Goal: Information Seeking & Learning: Learn about a topic

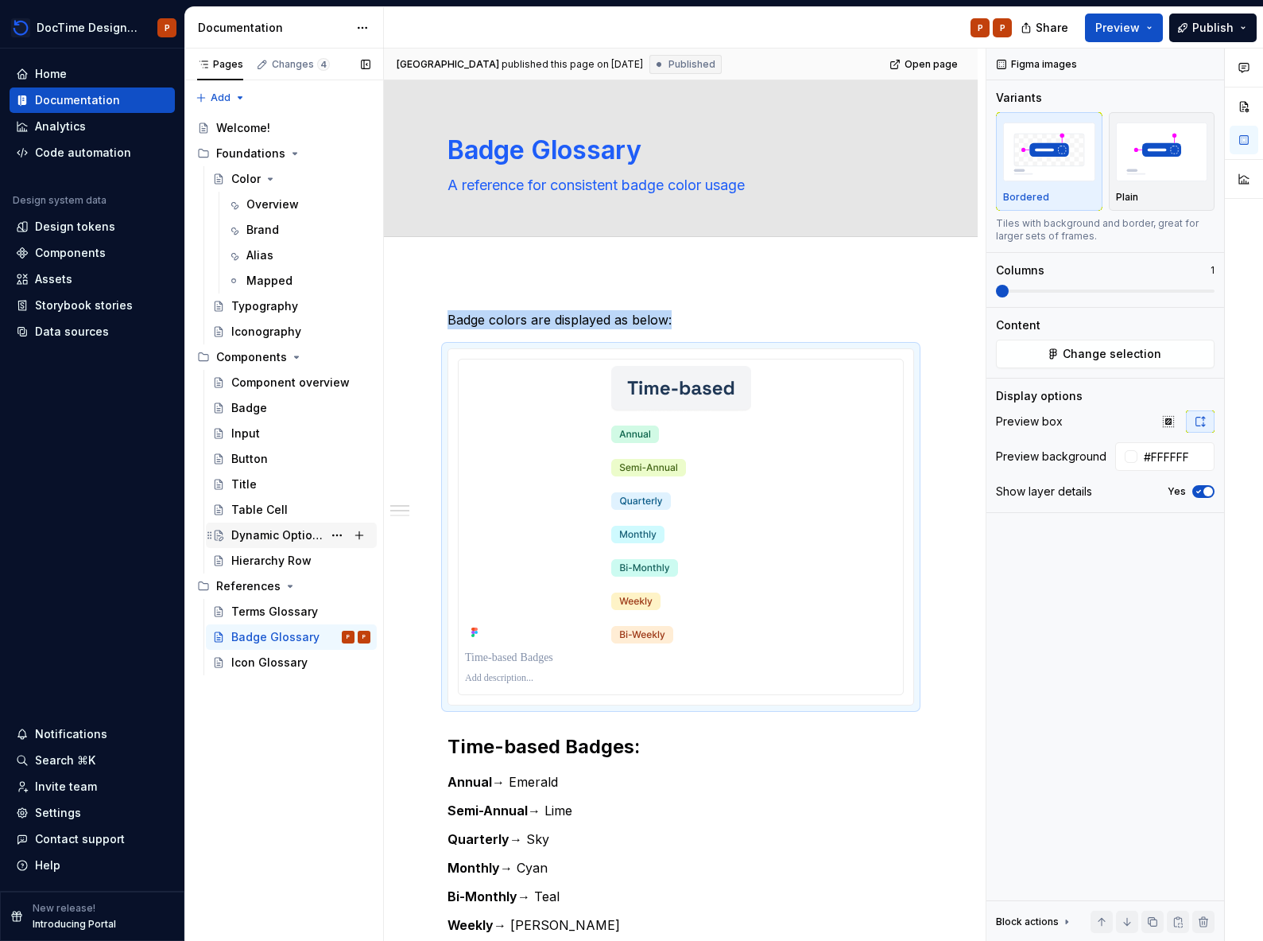
scroll to position [558, 0]
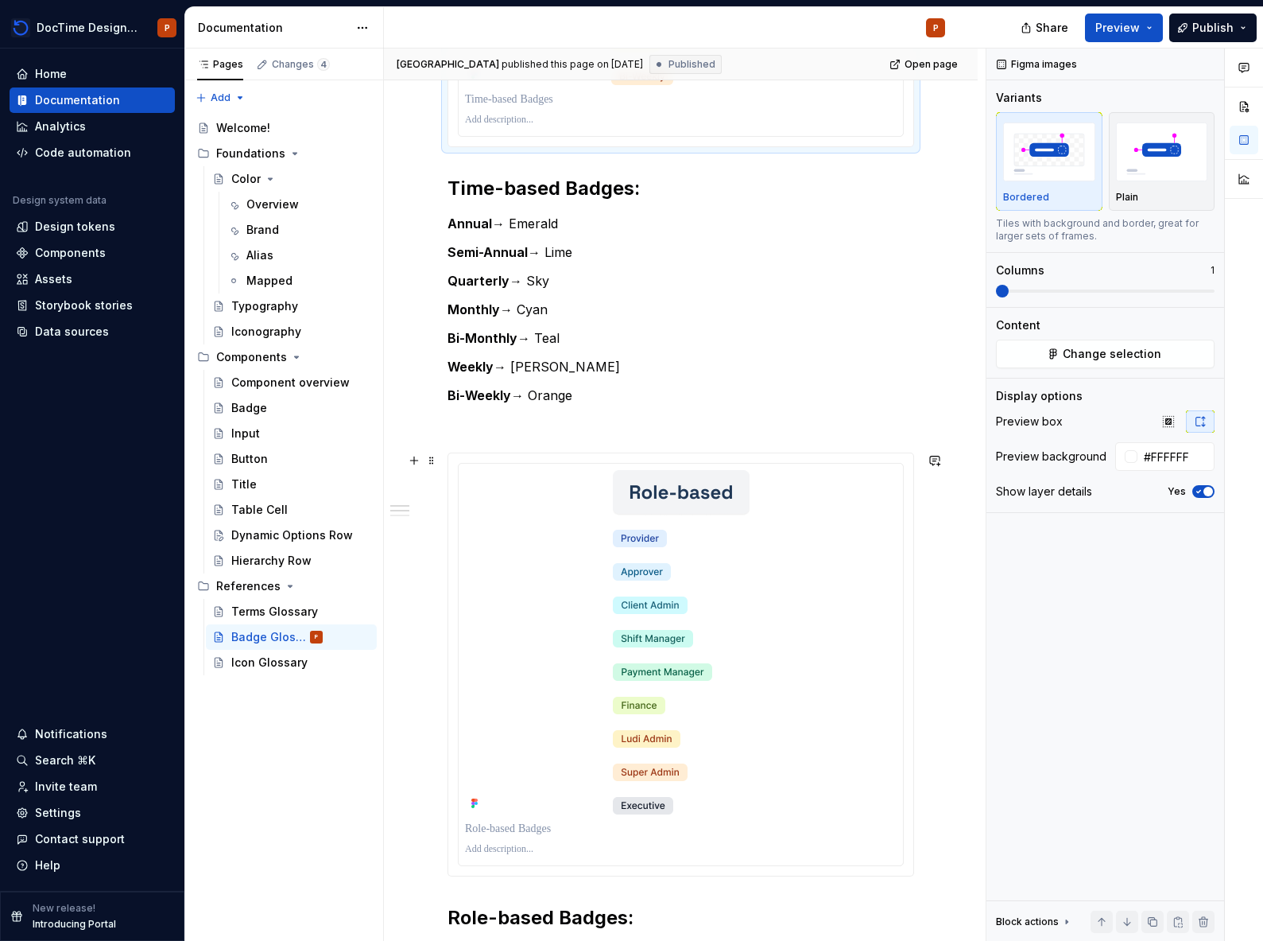
type textarea "*"
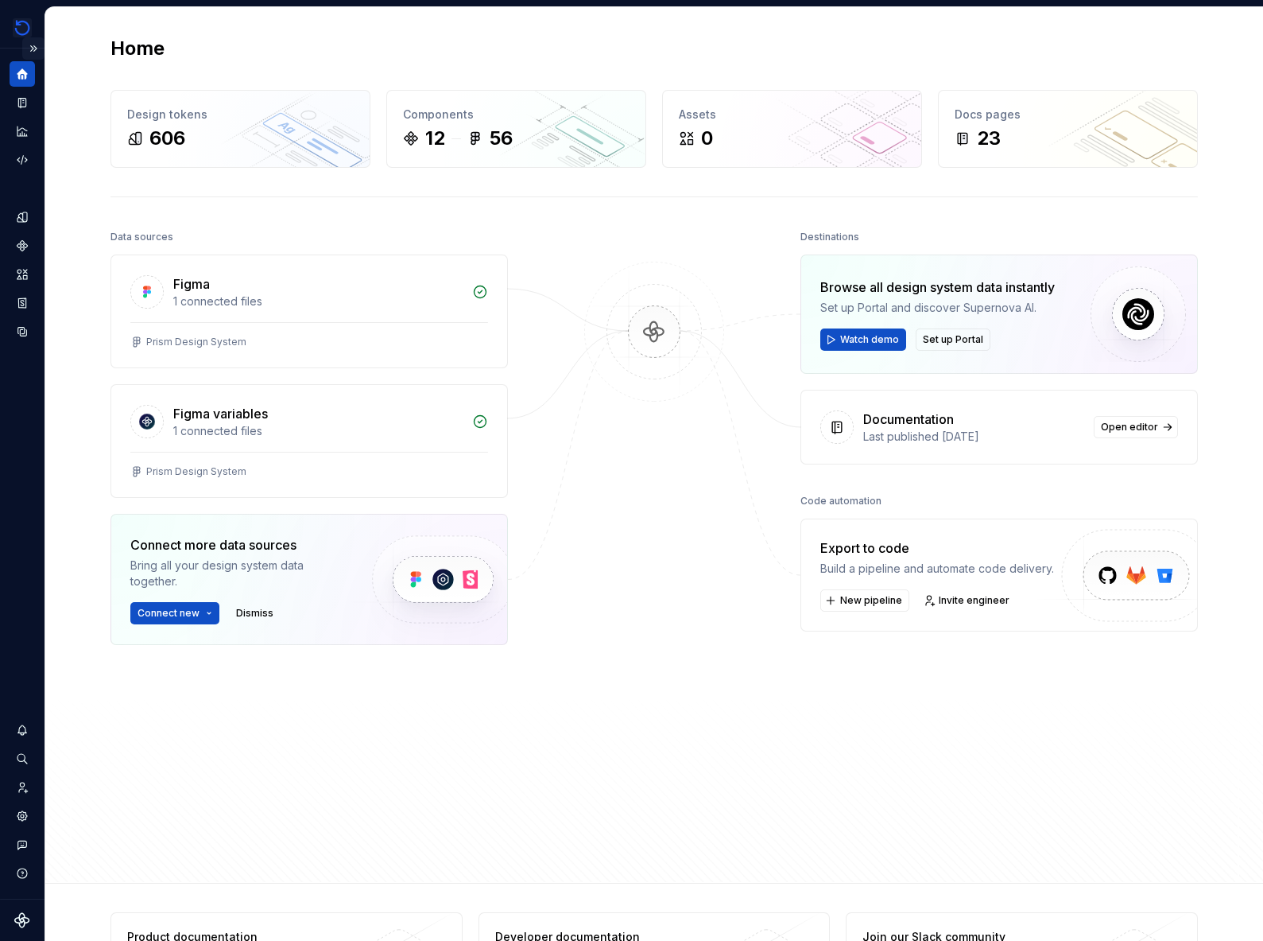
click at [33, 52] on button "Expand sidebar" at bounding box center [33, 48] width 22 height 22
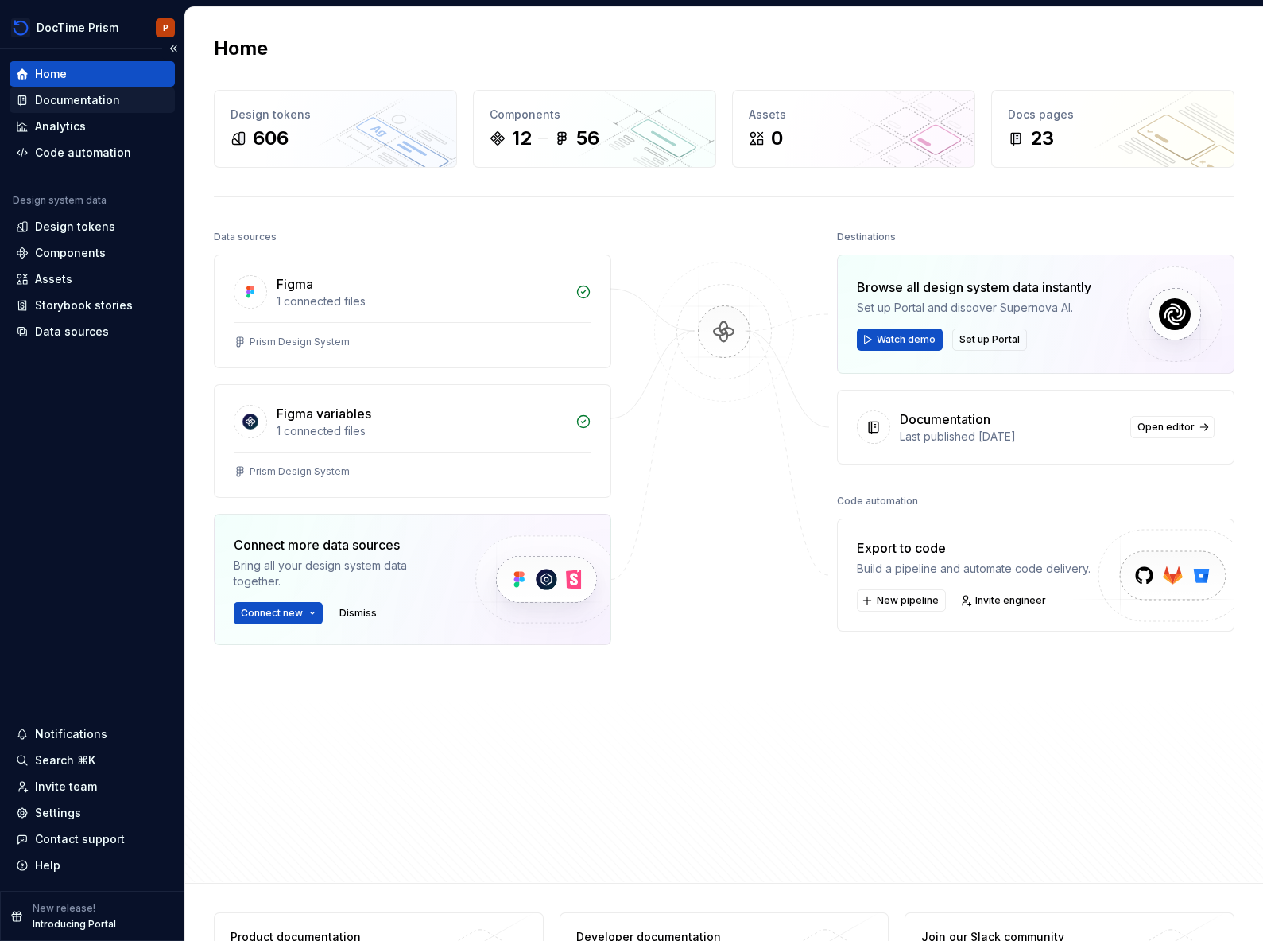
click at [118, 97] on div "Documentation" at bounding box center [92, 100] width 153 height 16
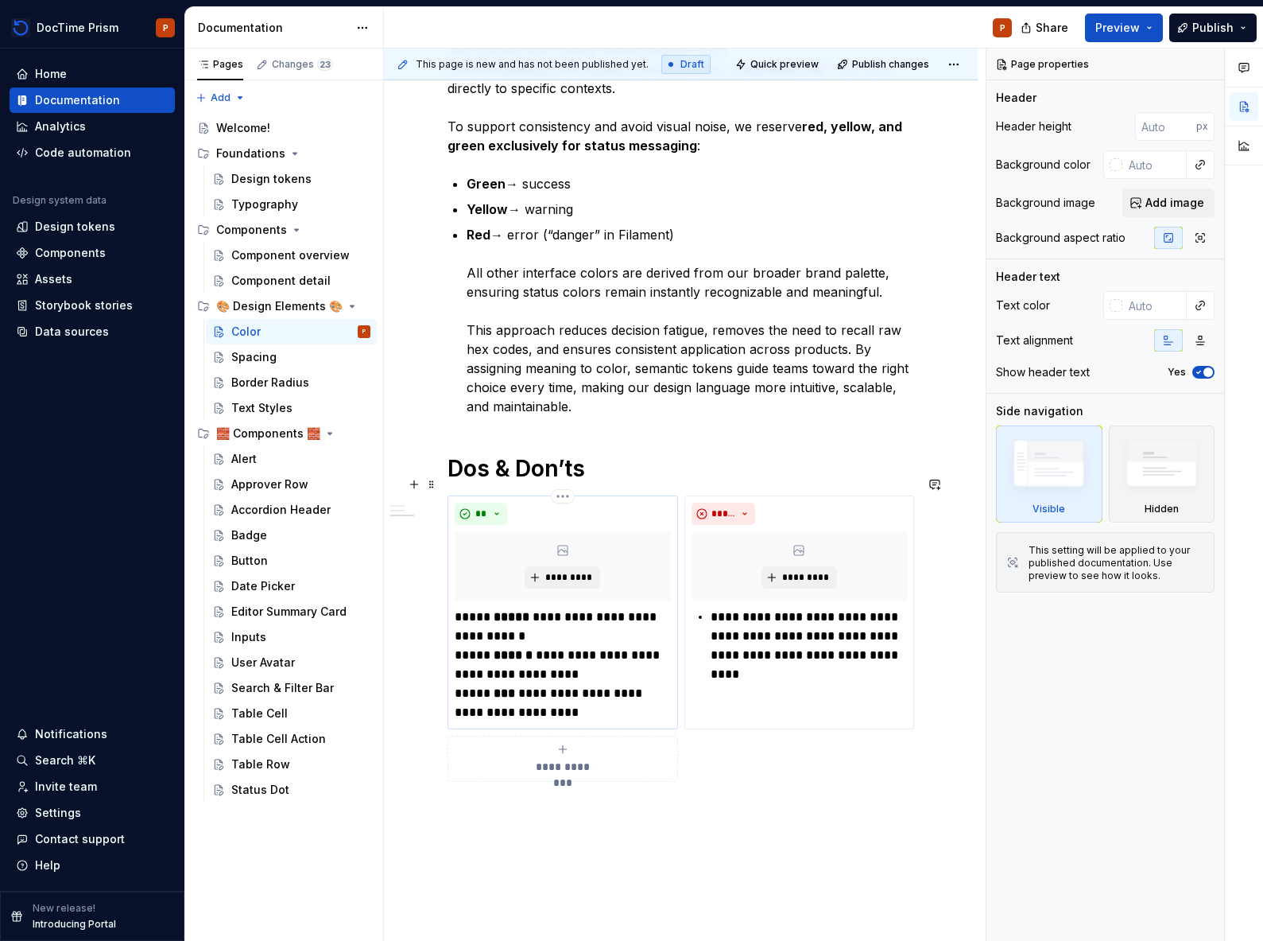
scroll to position [796, 0]
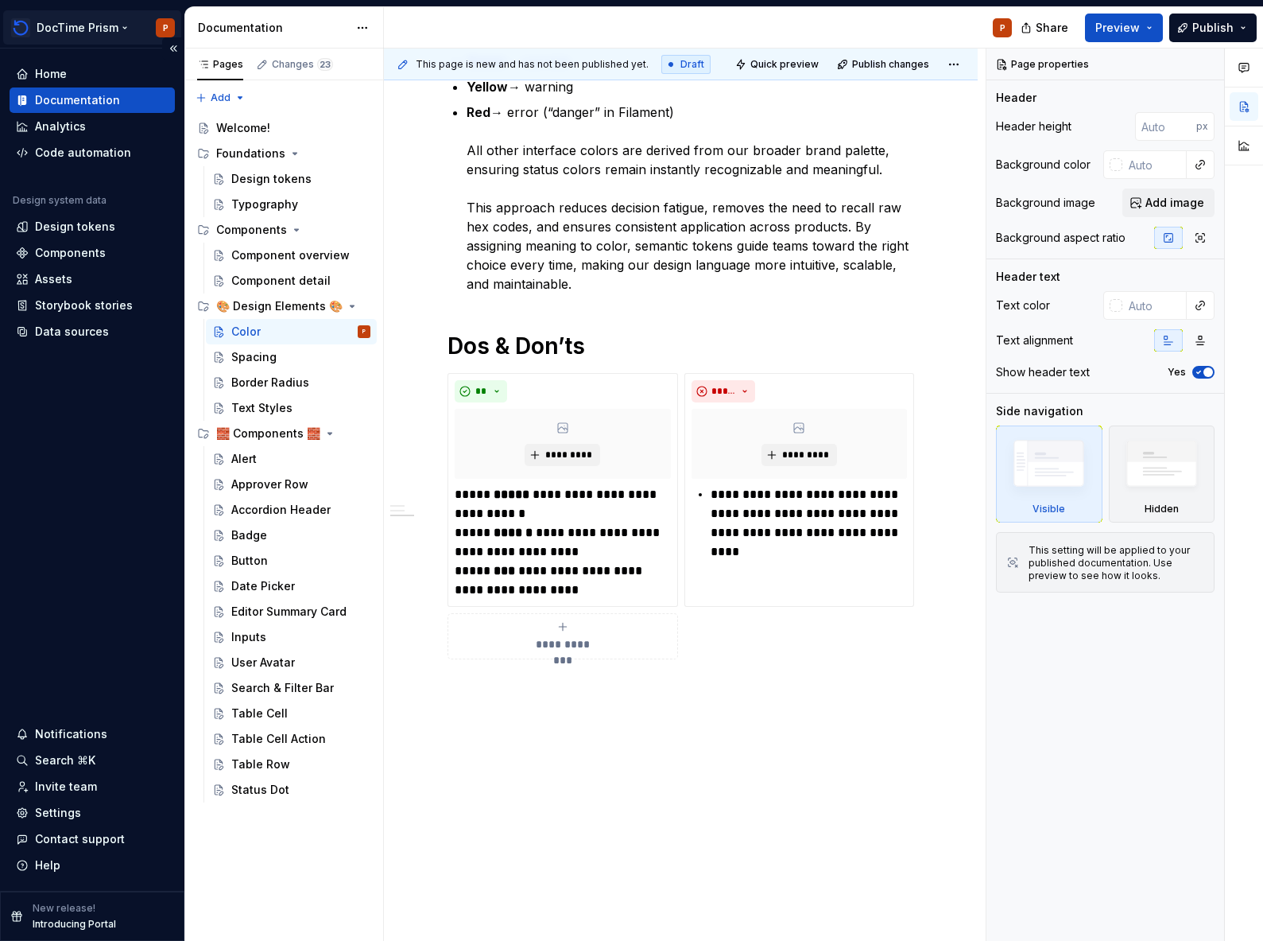
click at [118, 23] on html "DocTime Prism P Home Documentation Analytics Code automation Design system data…" at bounding box center [631, 470] width 1263 height 941
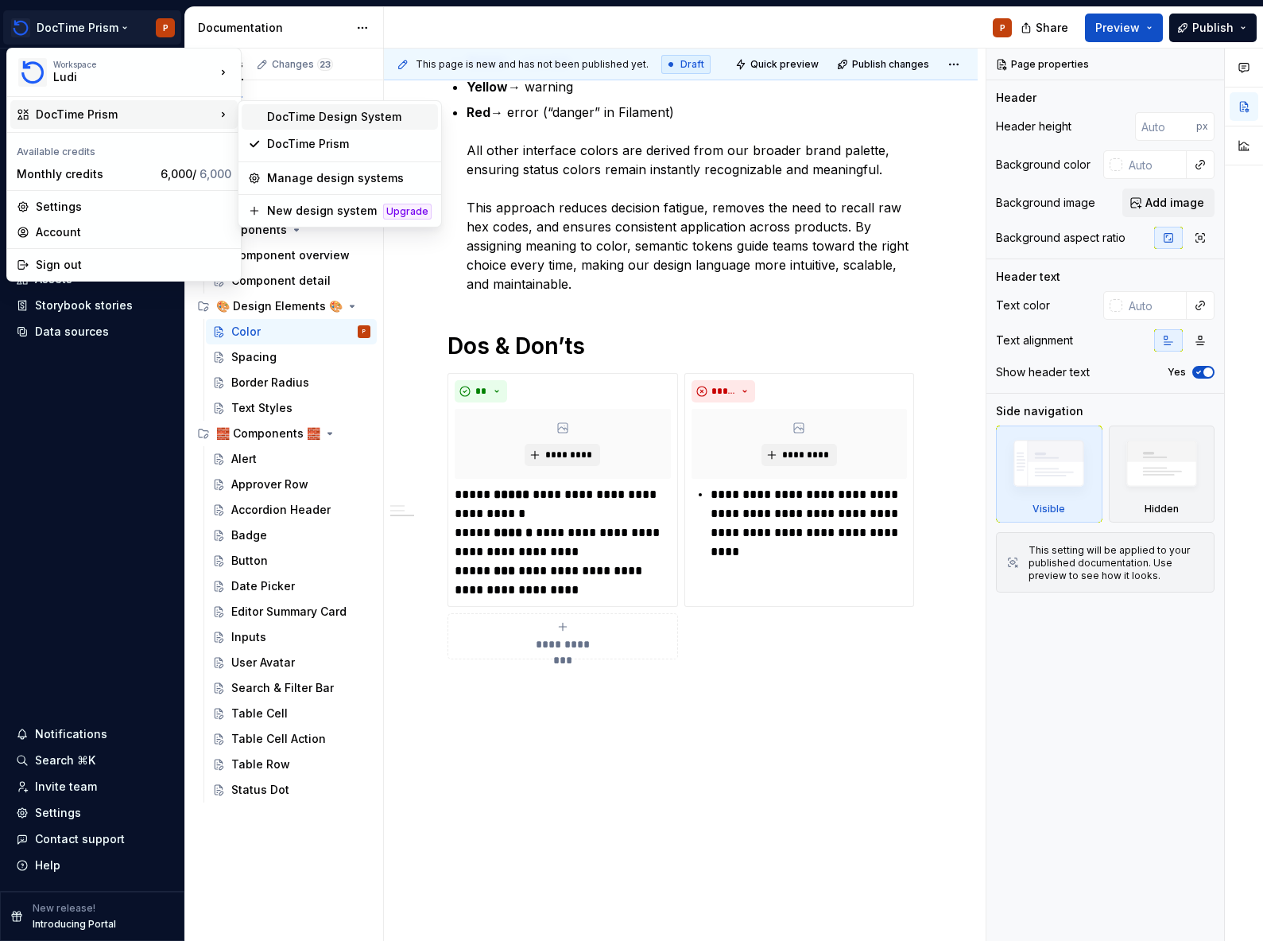
click at [368, 123] on div "DocTime Design System" at bounding box center [349, 117] width 165 height 16
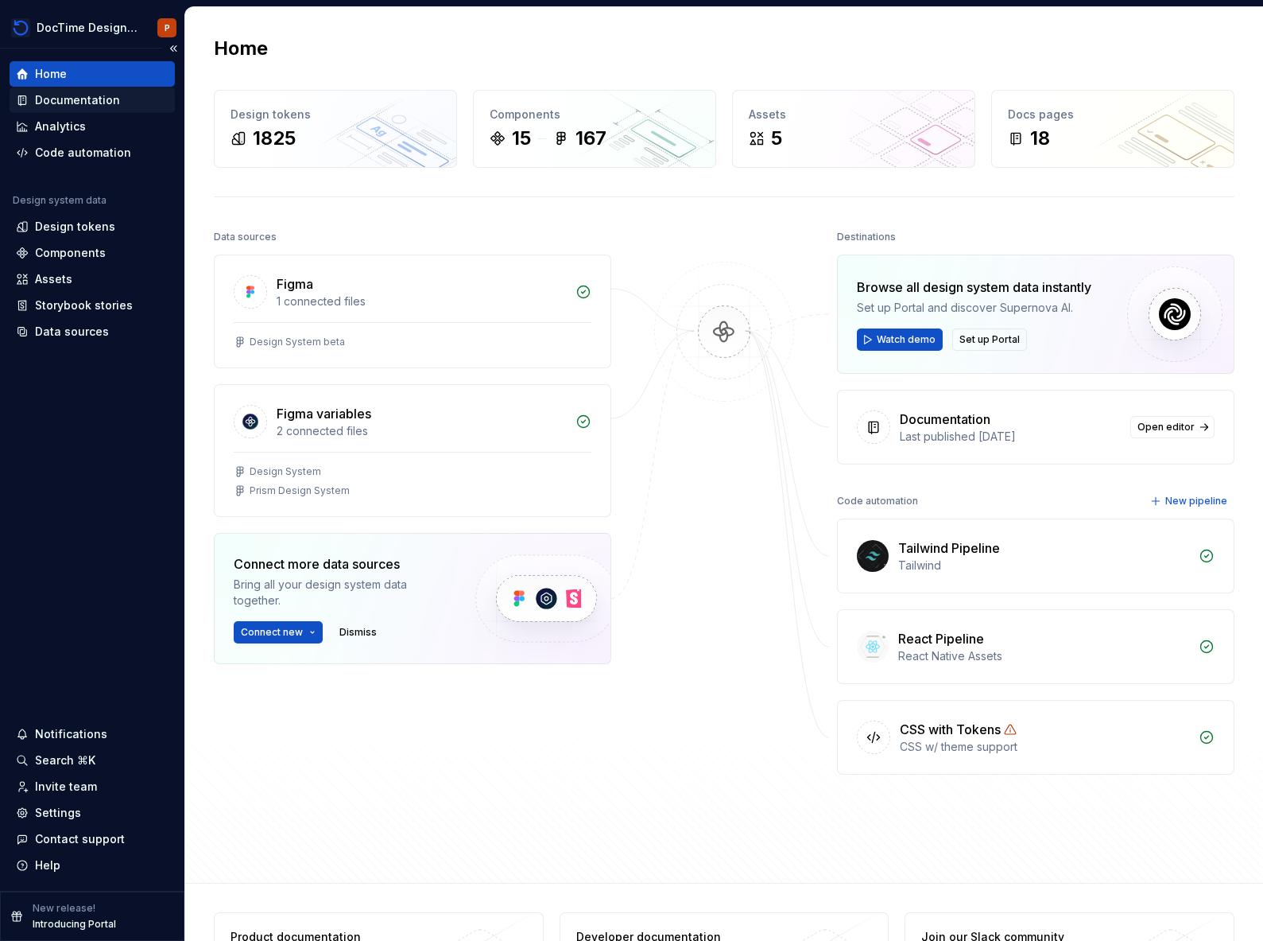
click at [120, 107] on div "Documentation" at bounding box center [92, 100] width 153 height 16
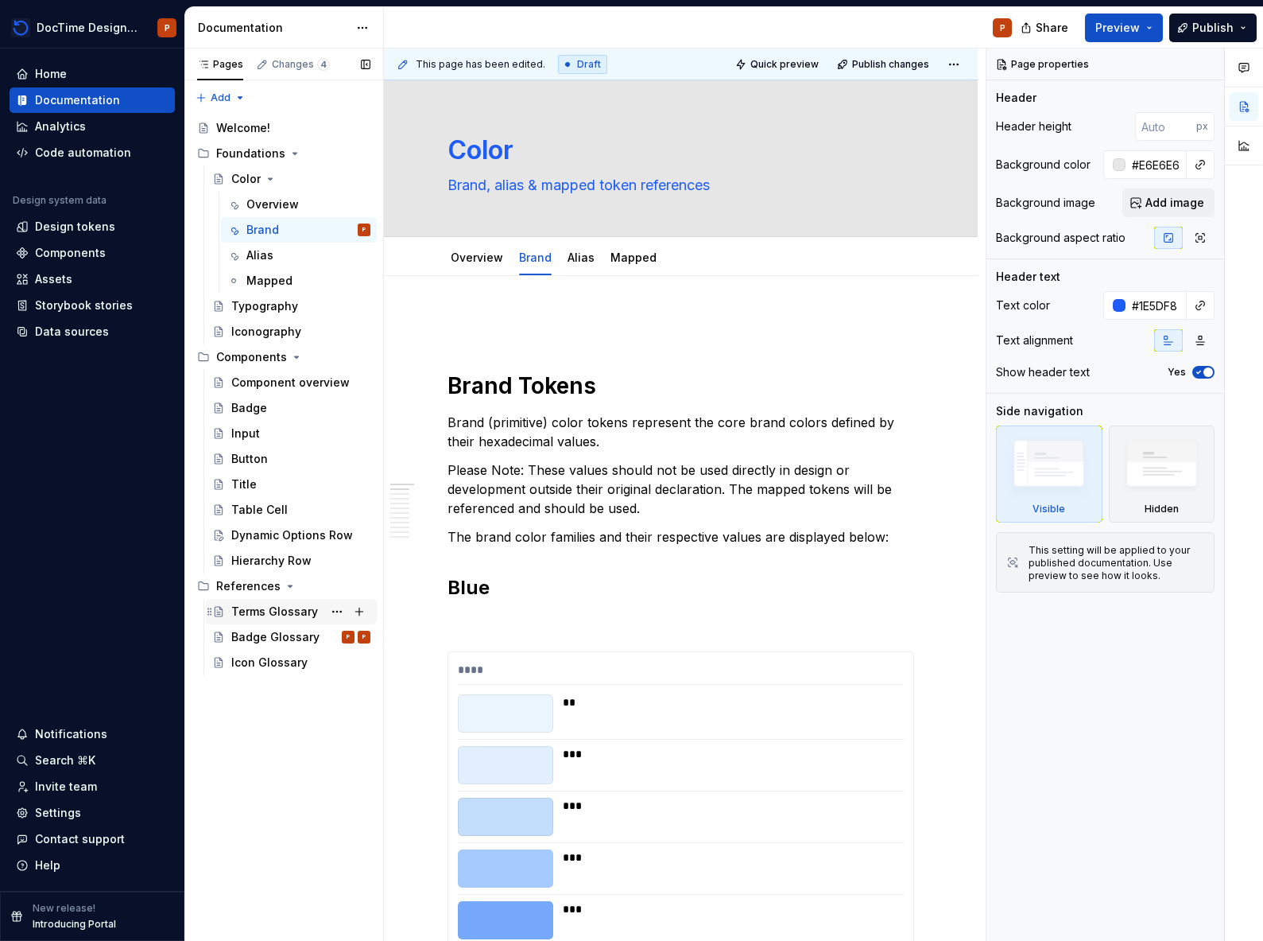
click at [254, 607] on div "Terms Glossary" at bounding box center [274, 611] width 87 height 16
click at [257, 633] on div "Badge Glossary" at bounding box center [275, 637] width 88 height 16
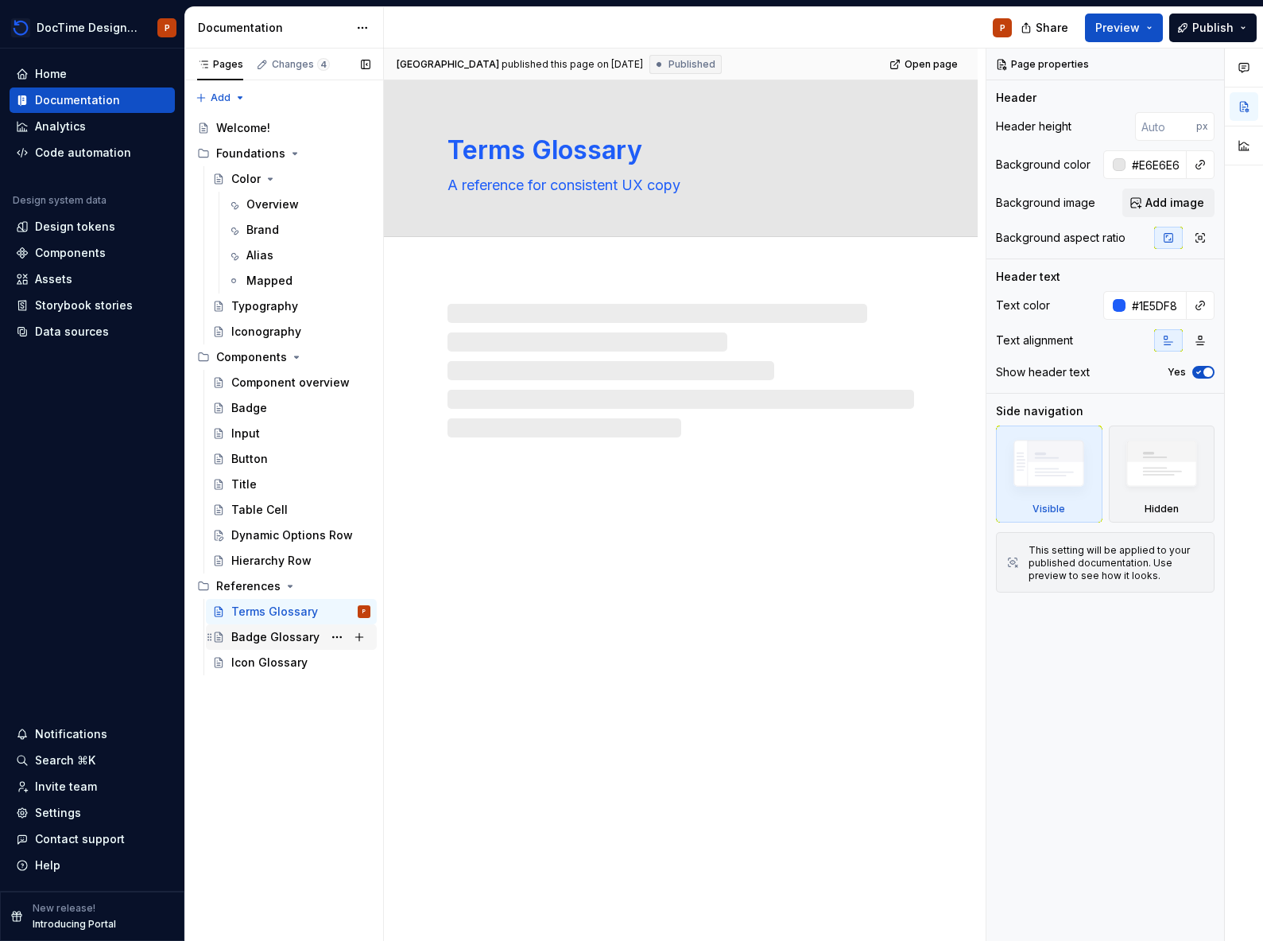
click at [264, 638] on div "Badge Glossary" at bounding box center [275, 637] width 88 height 16
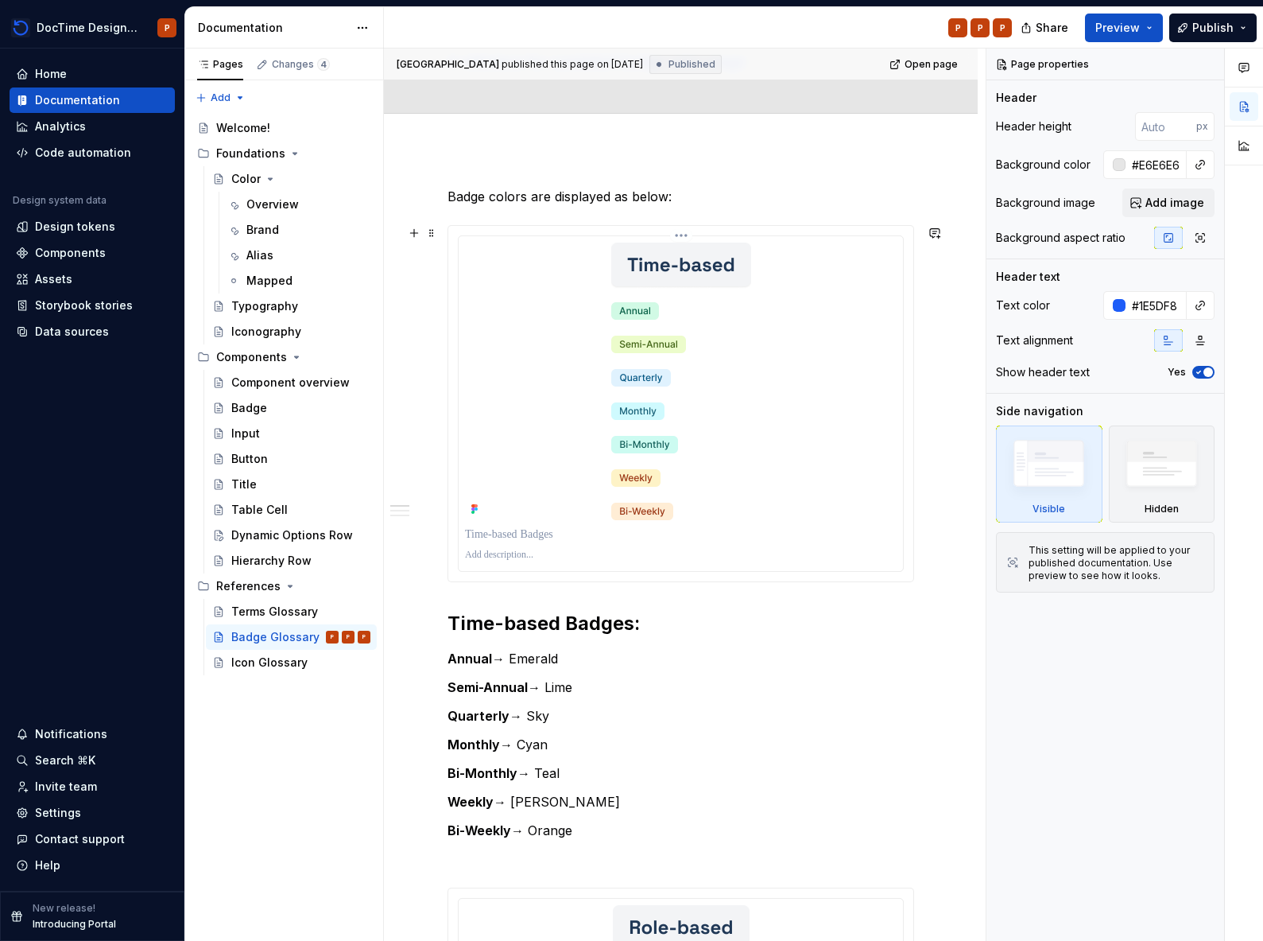
scroll to position [253, 0]
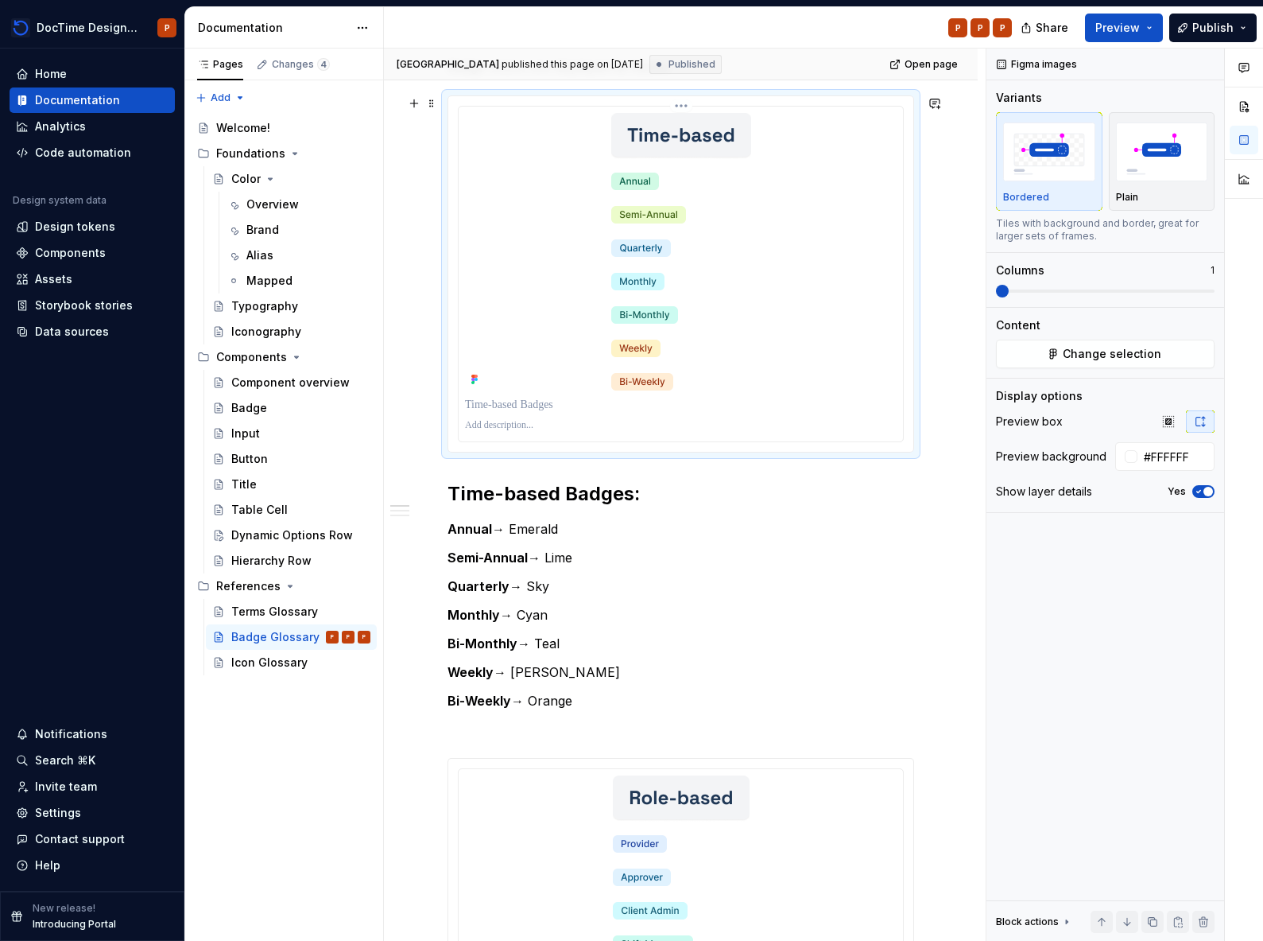
click at [779, 253] on div at bounding box center [681, 251] width 432 height 277
copy p "Badge colors are displayed as below:"
drag, startPoint x: 779, startPoint y: 253, endPoint x: 41, endPoint y: 558, distance: 798.5
click at [41, 558] on div "DocTime Design System P Home Documentation Analytics Code automation Design sys…" at bounding box center [631, 470] width 1263 height 941
drag, startPoint x: 653, startPoint y: 157, endPoint x: 669, endPoint y: 196, distance: 41.3
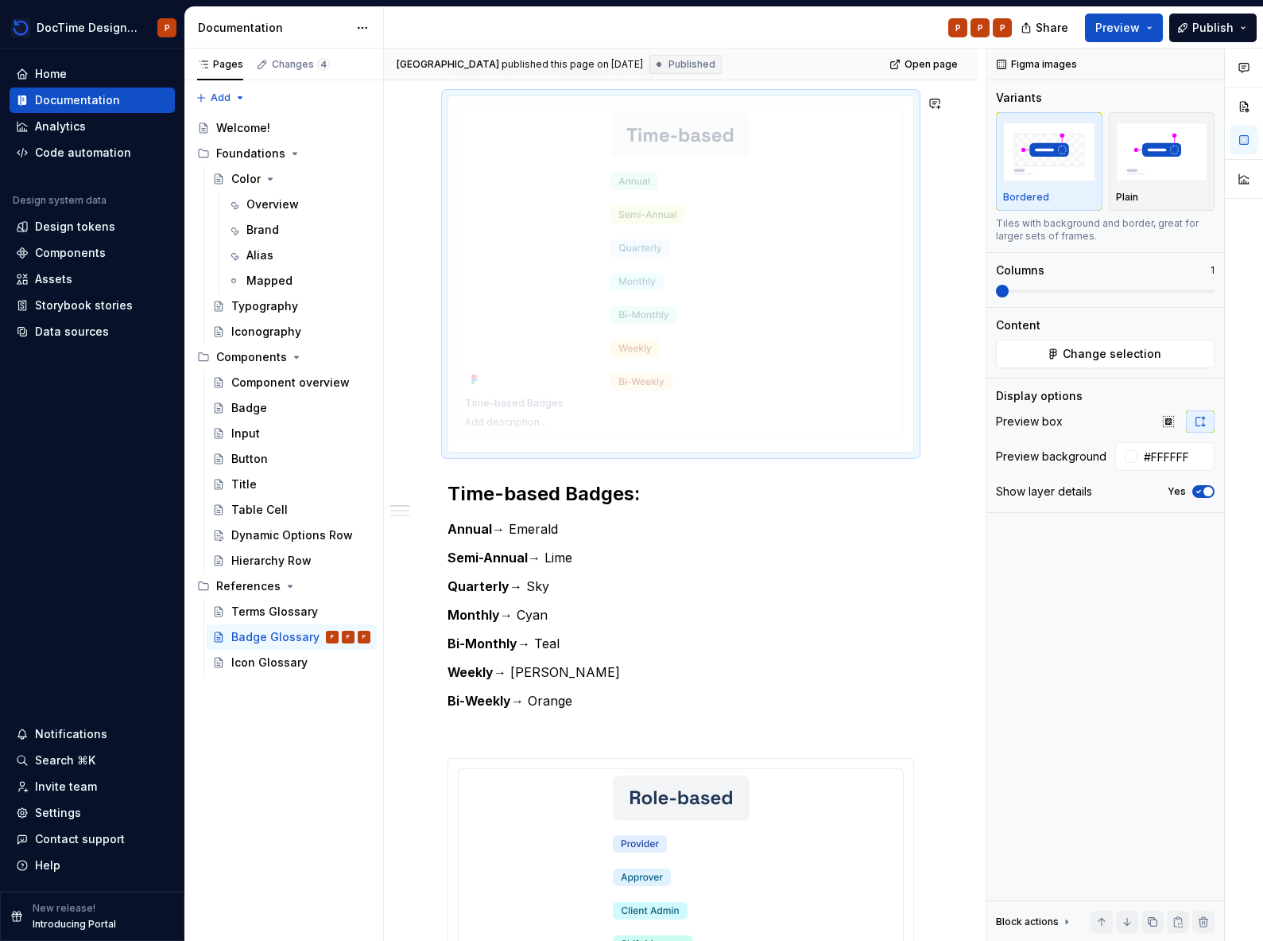
click at [669, 196] on body "DocTime Design System P Home Documentation Analytics Code automation Design sys…" at bounding box center [631, 470] width 1263 height 941
type textarea "*"
